Goal: Answer question/provide support: Answer question/provide support

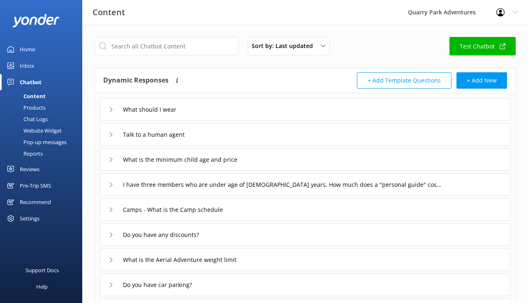
click at [31, 61] on div "Inbox" at bounding box center [27, 66] width 14 height 16
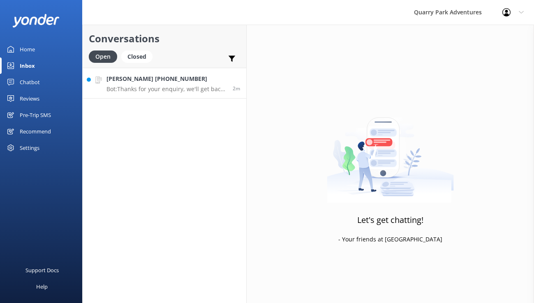
click at [180, 91] on p "Bot: Thanks for your enquiry, we'll get back to you as soon as we can during op…" at bounding box center [166, 88] width 120 height 7
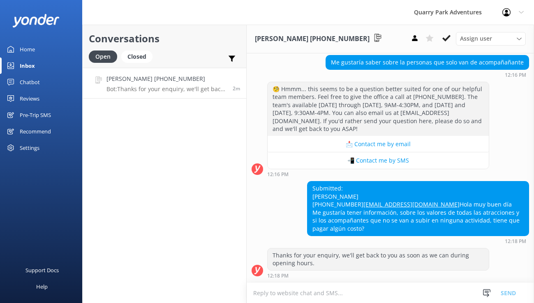
scroll to position [226, 0]
drag, startPoint x: 371, startPoint y: 231, endPoint x: 304, endPoint y: 214, distance: 69.2
click at [304, 214] on div "Submitted: [PERSON_NAME] [PHONE_NUMBER] [EMAIL_ADDRESS][DOMAIN_NAME] Hola muy b…" at bounding box center [390, 212] width 287 height 63
copy div "Me gustaría tener información, sobre los valores de todas las atracciones y si …"
